Goal: Transaction & Acquisition: Download file/media

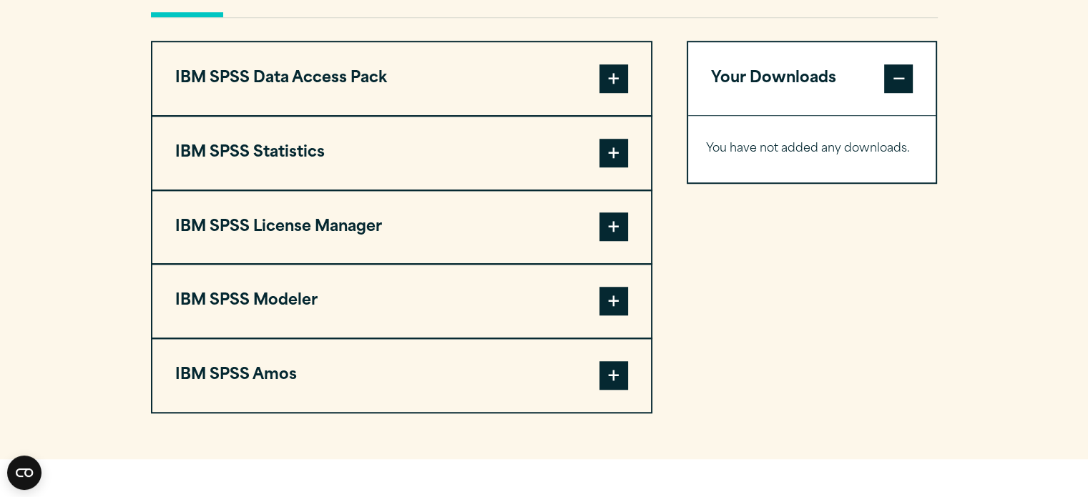
scroll to position [1127, 0]
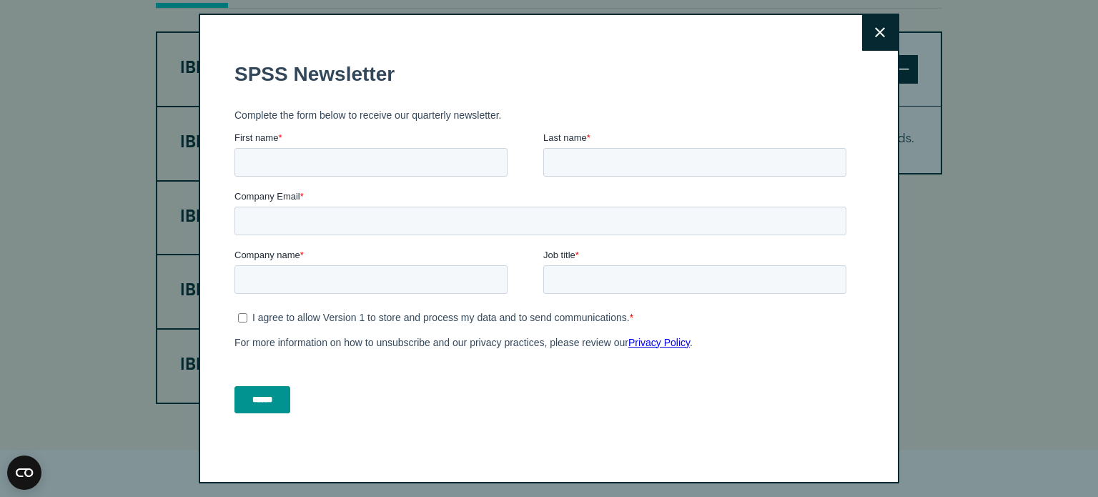
click at [879, 30] on icon at bounding box center [880, 32] width 10 height 11
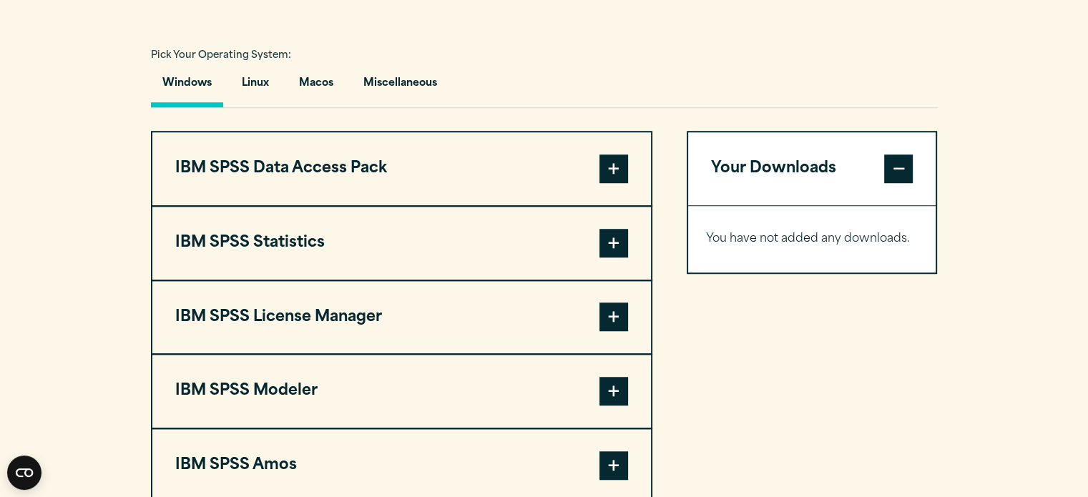
scroll to position [1047, 0]
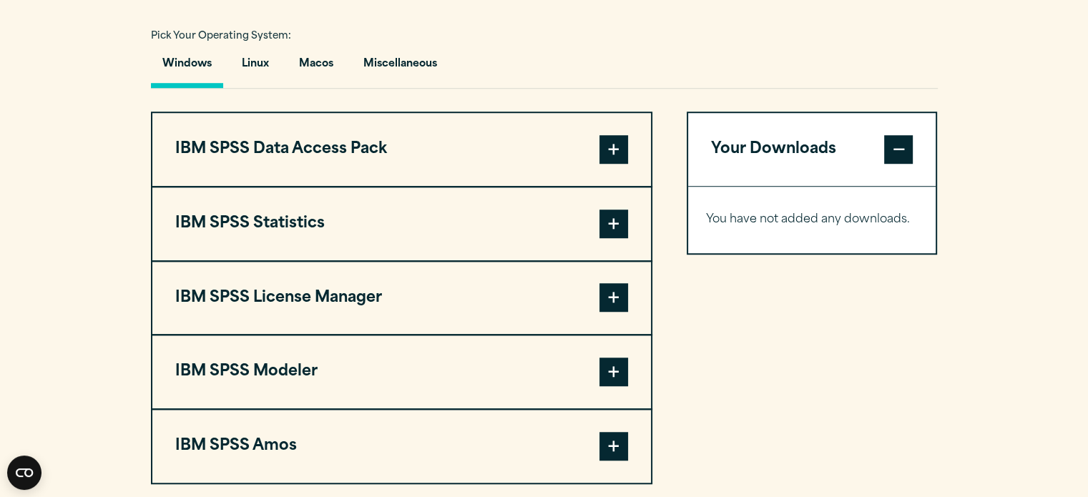
click at [603, 228] on span at bounding box center [613, 223] width 29 height 29
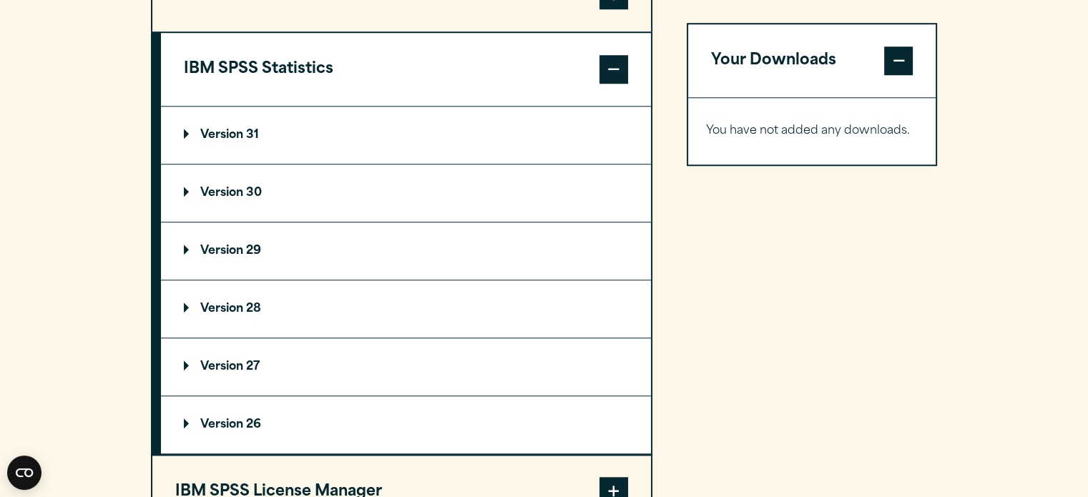
scroll to position [1197, 0]
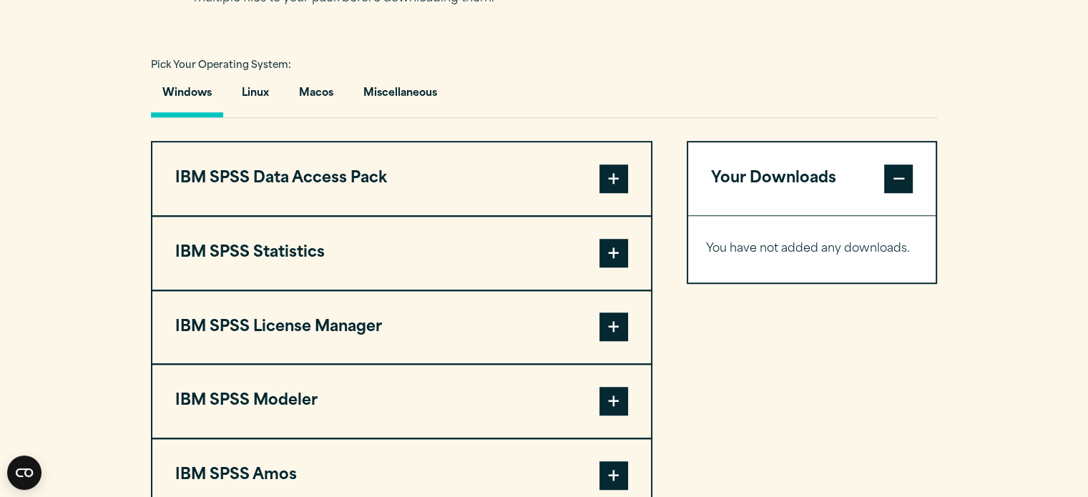
scroll to position [1021, 0]
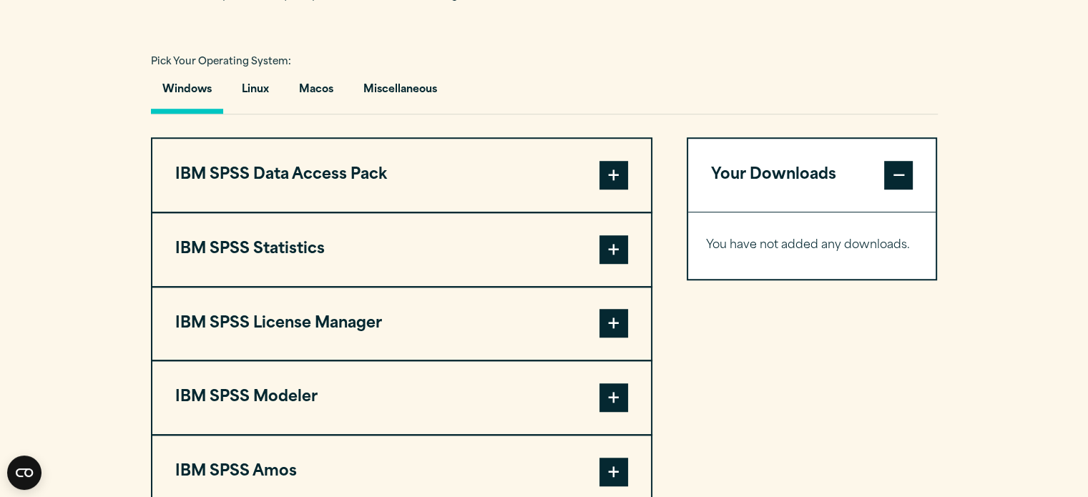
click at [606, 251] on span at bounding box center [613, 249] width 29 height 29
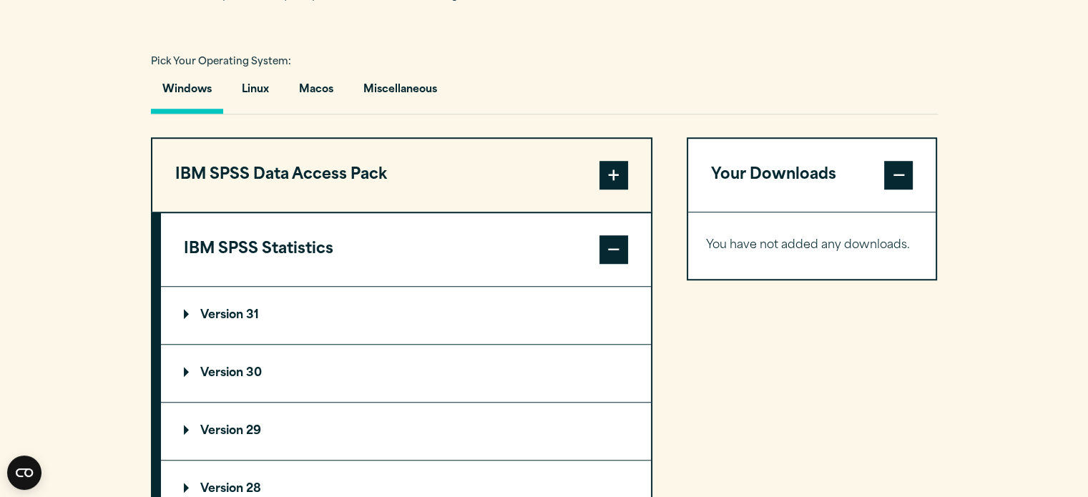
click at [229, 310] on p "Version 31" at bounding box center [221, 315] width 75 height 11
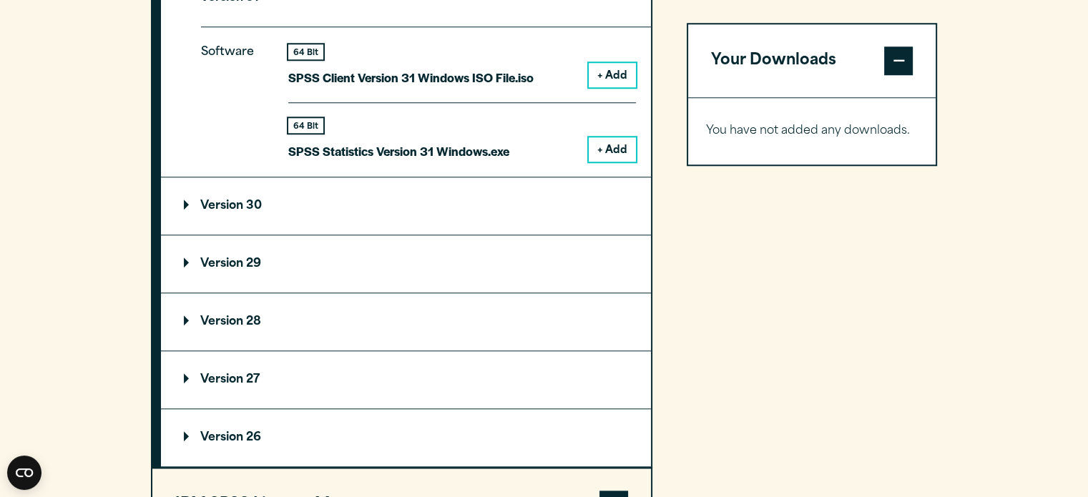
scroll to position [1342, 0]
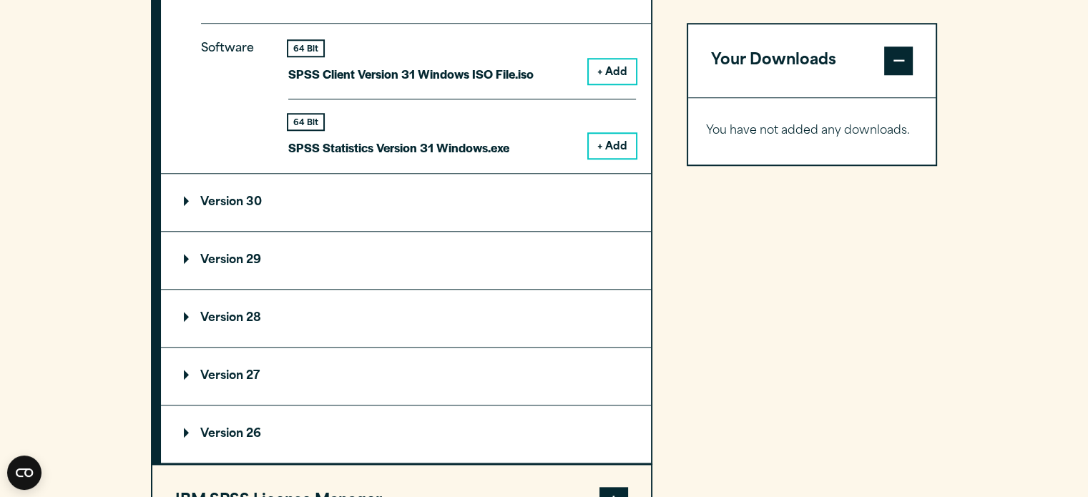
click at [601, 147] on button "+ Add" at bounding box center [611, 146] width 47 height 24
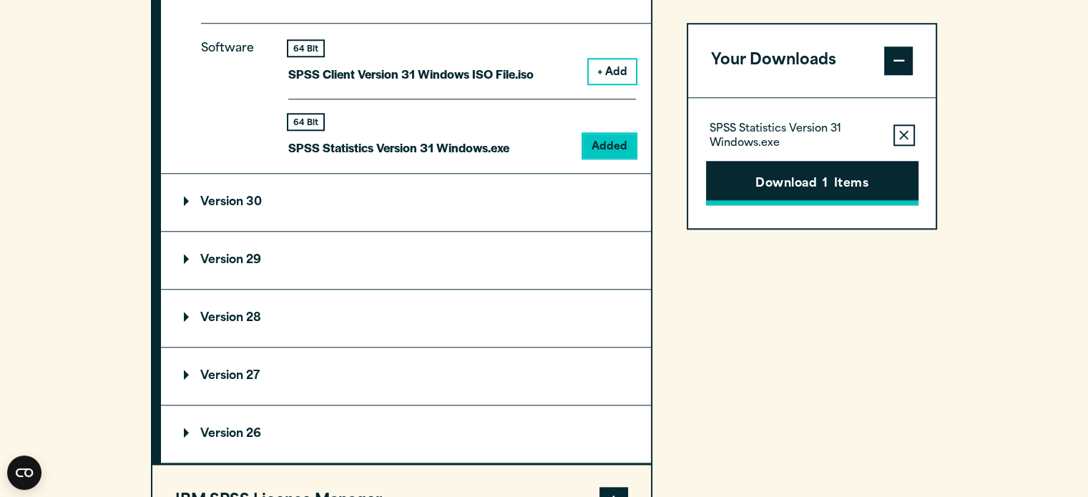
click at [794, 170] on button "Download 1 Items" at bounding box center [812, 183] width 212 height 44
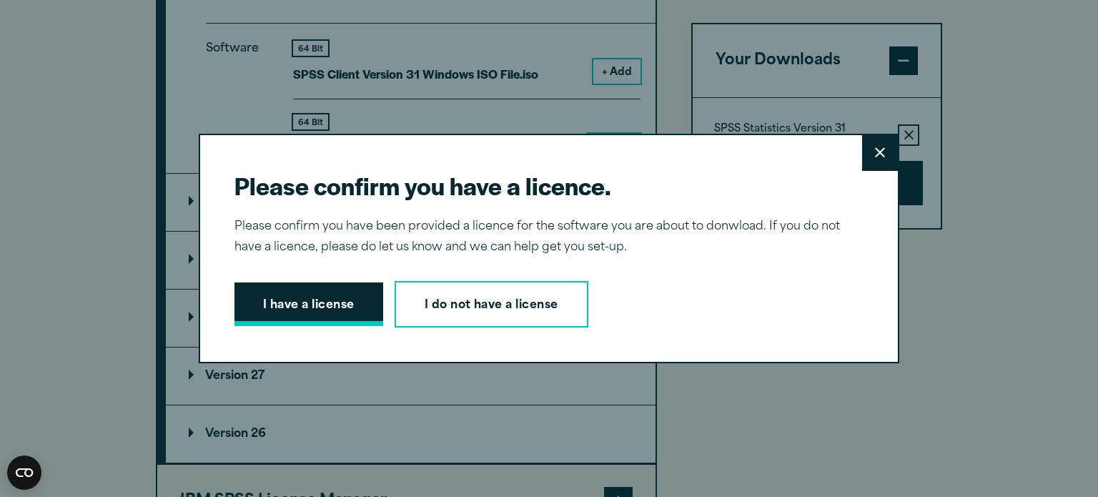
click at [297, 297] on button "I have a license" at bounding box center [309, 304] width 149 height 44
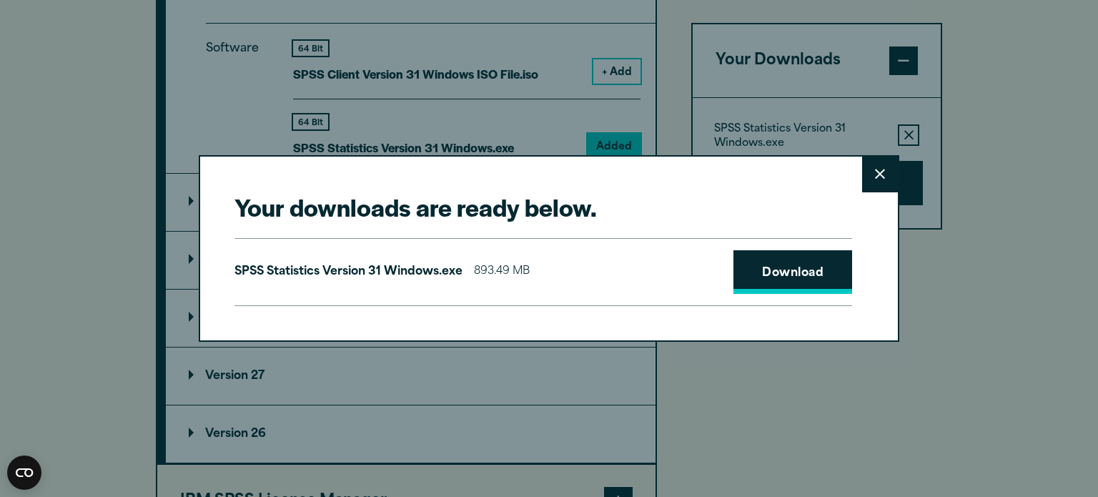
click at [774, 292] on link "Download" at bounding box center [793, 272] width 119 height 44
click at [995, 214] on div "Your downloads are ready below. Close SPSS Statistics Version 31 Windows.exe 89…" at bounding box center [549, 248] width 1098 height 497
